Goal: Find specific page/section: Find specific page/section

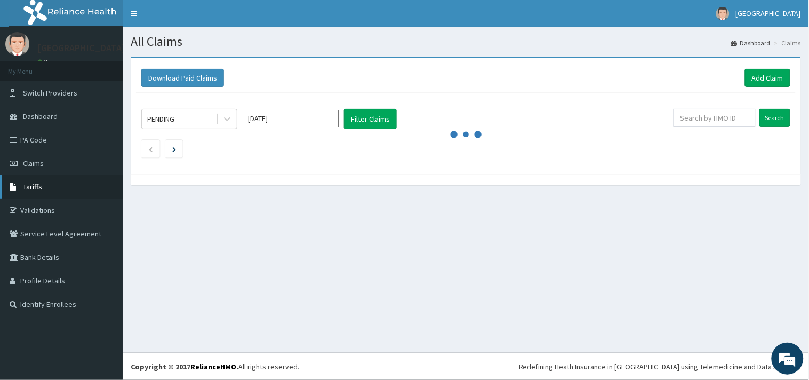
click at [36, 186] on span "Tariffs" at bounding box center [32, 187] width 19 height 10
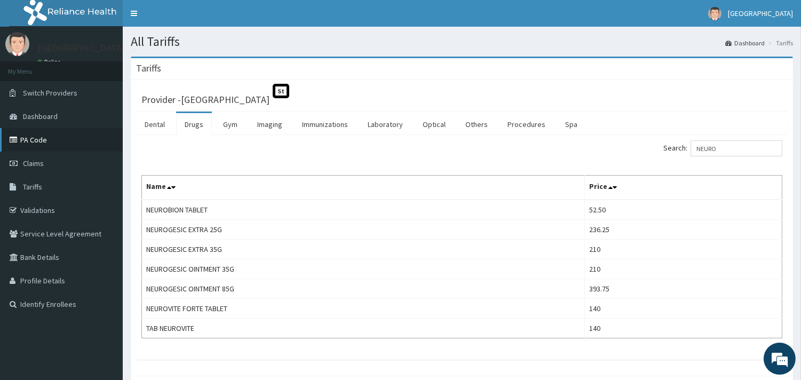
click at [44, 141] on link "PA Code" at bounding box center [61, 139] width 123 height 23
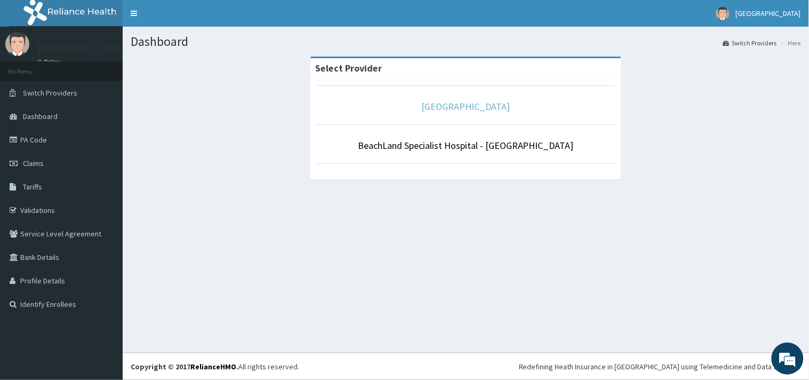
click at [477, 108] on link "[GEOGRAPHIC_DATA]" at bounding box center [466, 106] width 89 height 12
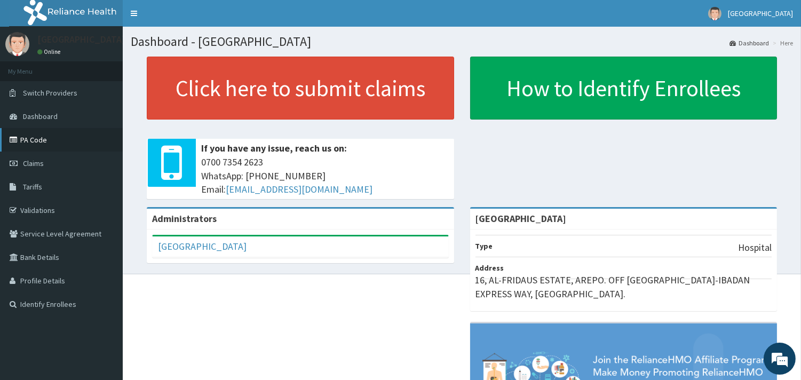
click at [38, 140] on link "PA Code" at bounding box center [61, 139] width 123 height 23
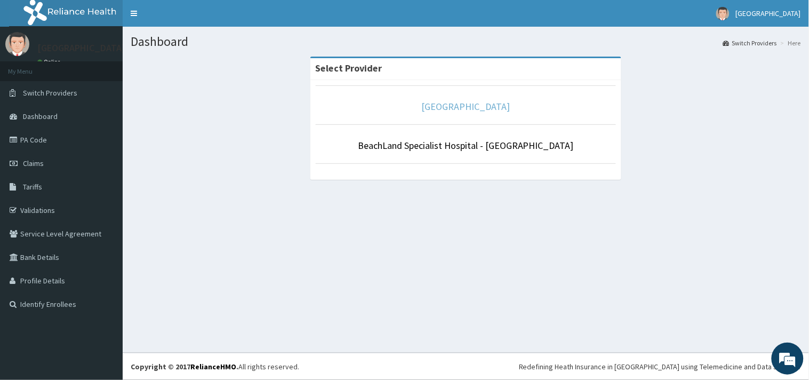
click at [475, 106] on link "[GEOGRAPHIC_DATA]" at bounding box center [466, 106] width 89 height 12
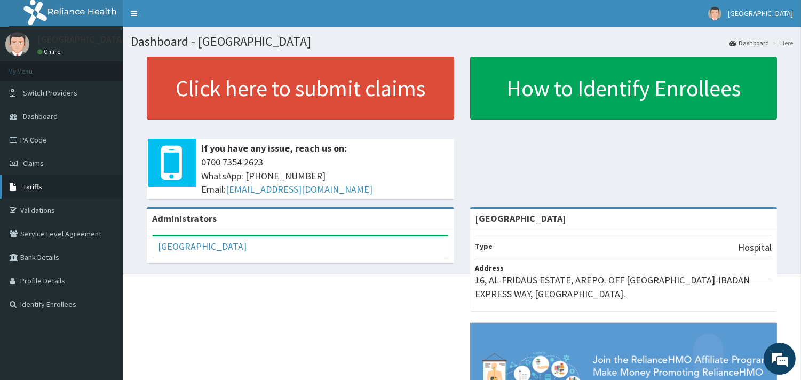
click at [31, 189] on span "Tariffs" at bounding box center [32, 187] width 19 height 10
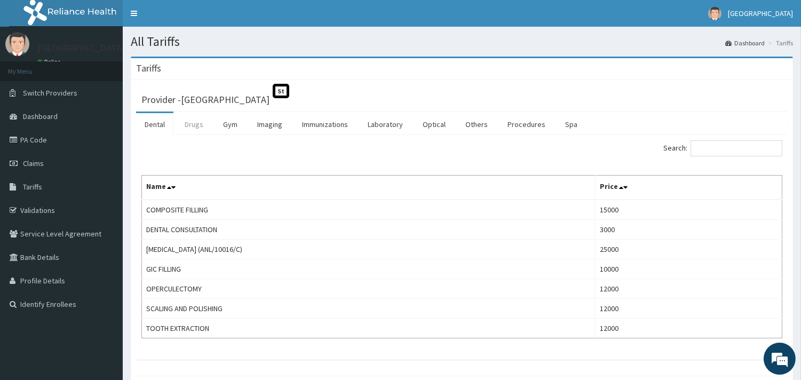
click at [194, 125] on link "Drugs" at bounding box center [194, 124] width 36 height 22
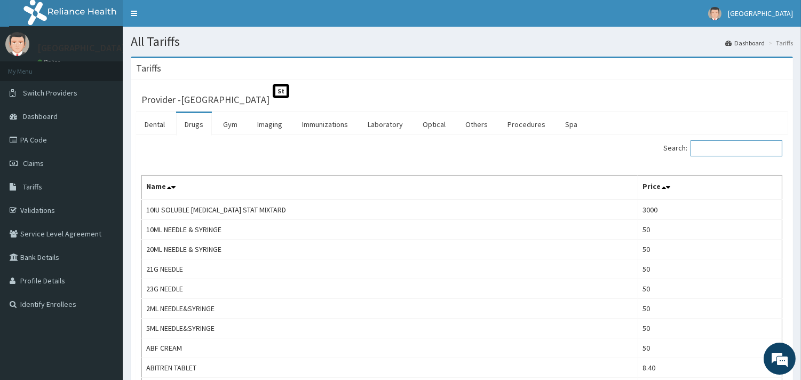
click at [713, 147] on input "Search:" at bounding box center [736, 148] width 92 height 16
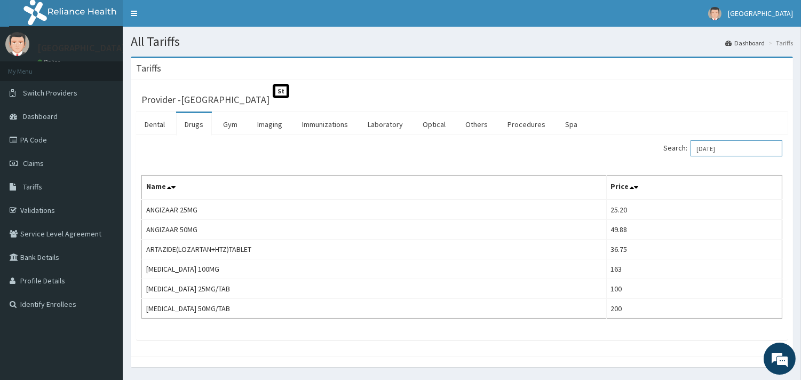
type input "[DATE]"
